Goal: Task Accomplishment & Management: Manage account settings

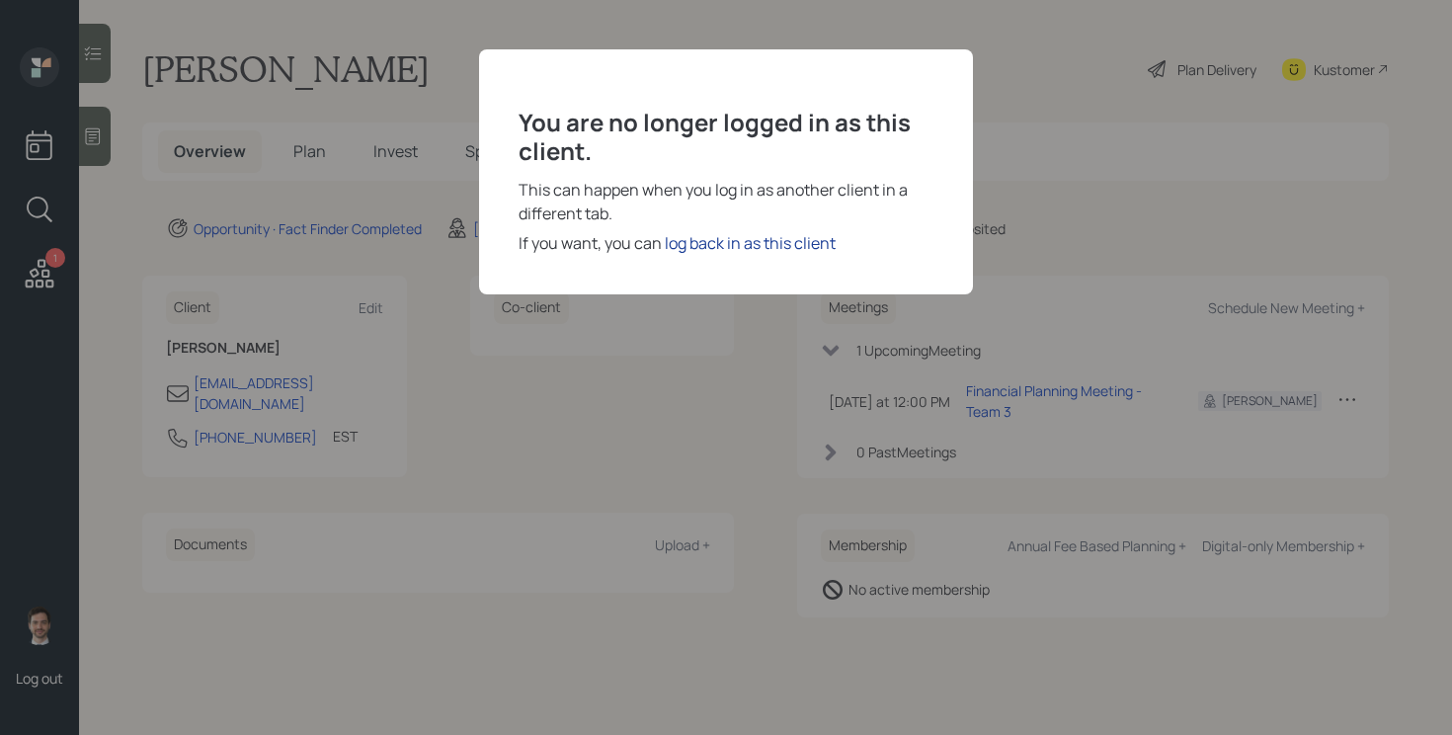
click at [734, 242] on div "log back in as this client" at bounding box center [750, 243] width 171 height 24
